Goal: Find specific page/section: Find specific page/section

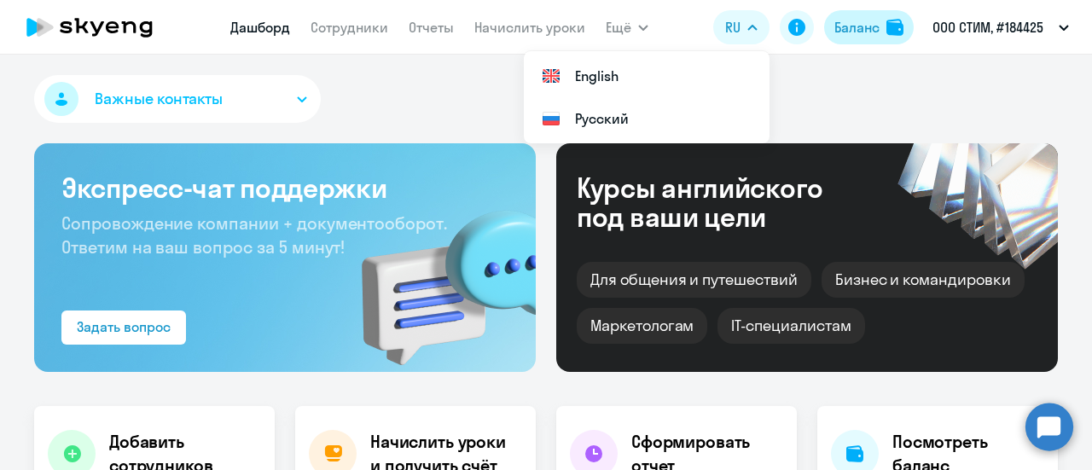
click at [869, 20] on div "Баланс" at bounding box center [857, 27] width 45 height 20
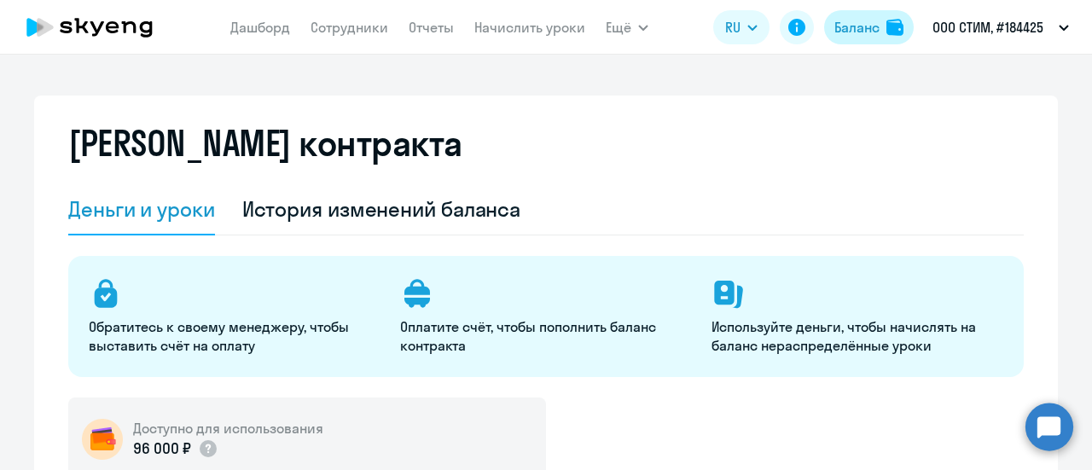
select select "english_adult_not_native_speaker"
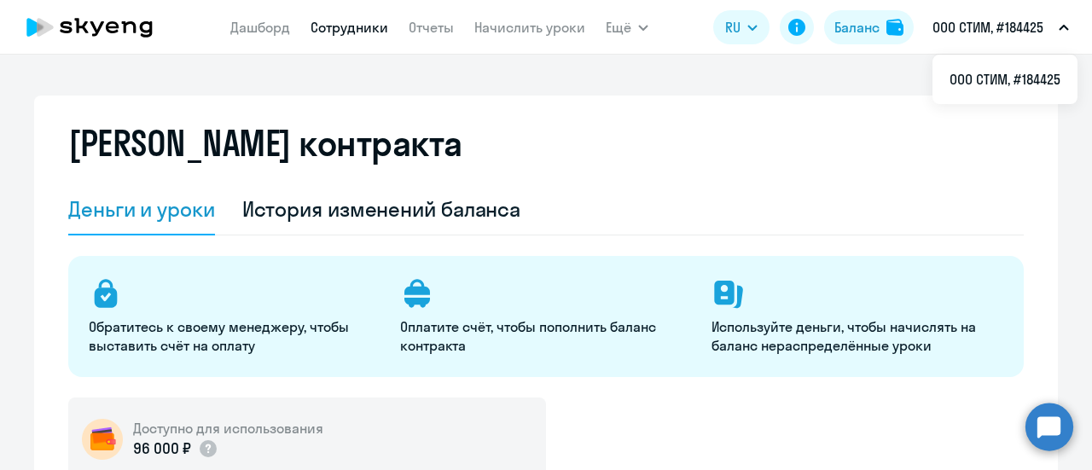
click at [349, 23] on link "Сотрудники" at bounding box center [350, 27] width 78 height 17
select select "30"
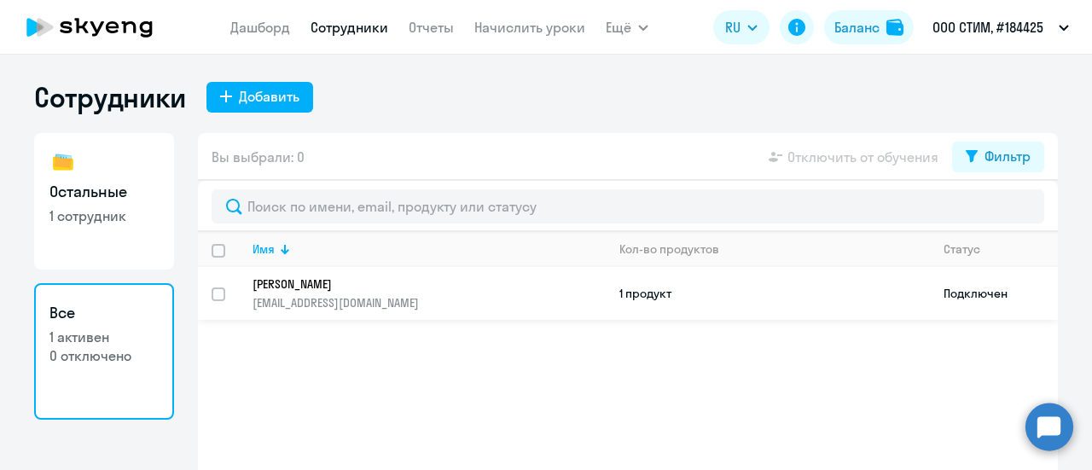
click at [415, 300] on p "[EMAIL_ADDRESS][DOMAIN_NAME]" at bounding box center [429, 302] width 352 height 15
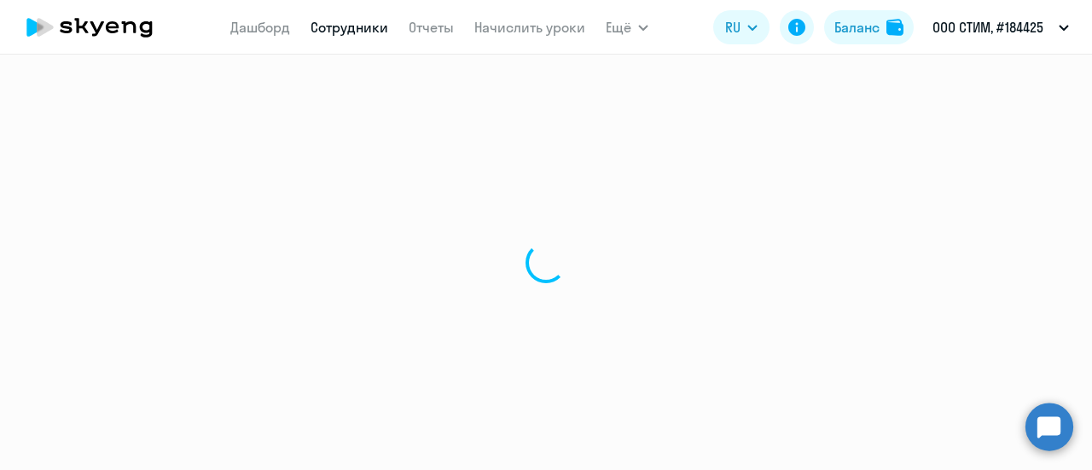
select select "others"
